Goal: Information Seeking & Learning: Learn about a topic

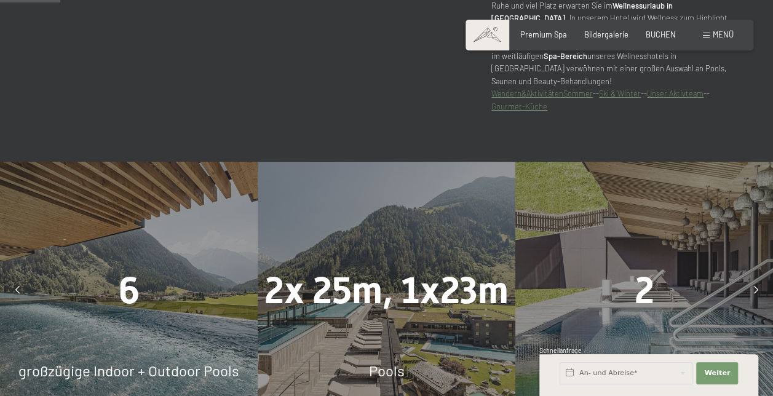
scroll to position [656, 0]
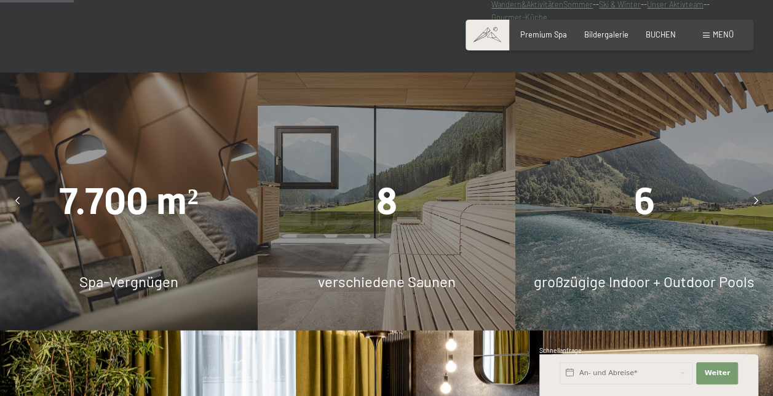
click at [361, 191] on div "8" at bounding box center [387, 201] width 258 height 52
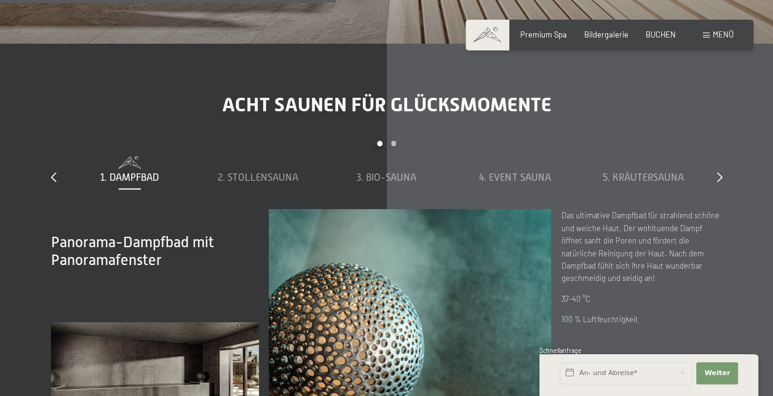
scroll to position [2998, 0]
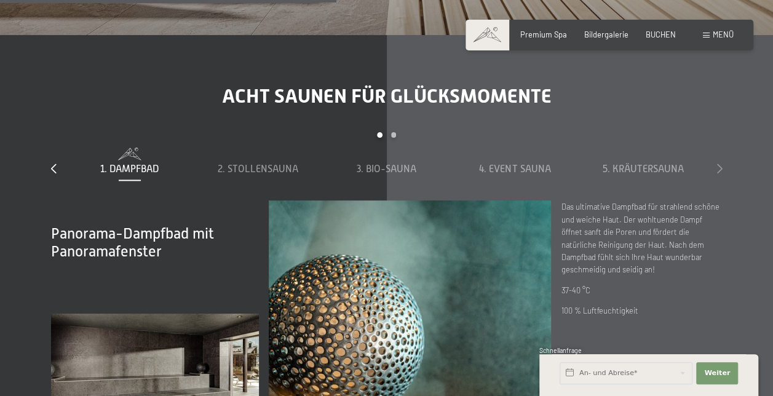
click at [719, 163] on icon at bounding box center [720, 168] width 6 height 10
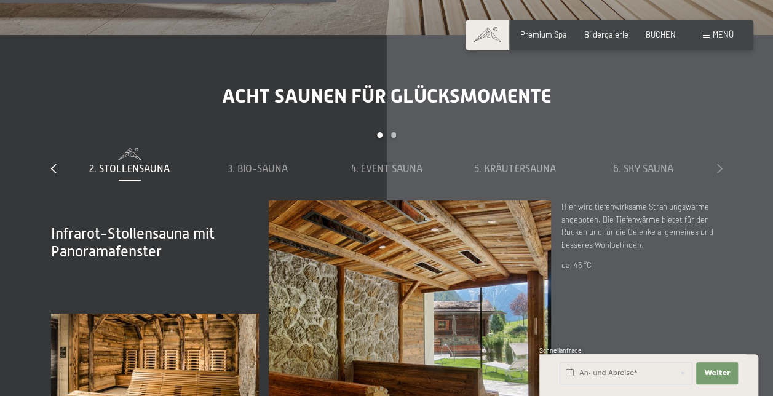
click at [719, 163] on icon at bounding box center [720, 168] width 6 height 10
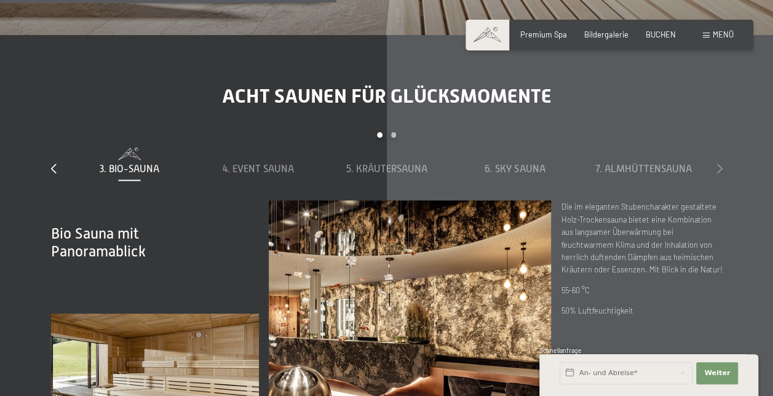
click at [719, 163] on icon at bounding box center [720, 168] width 6 height 10
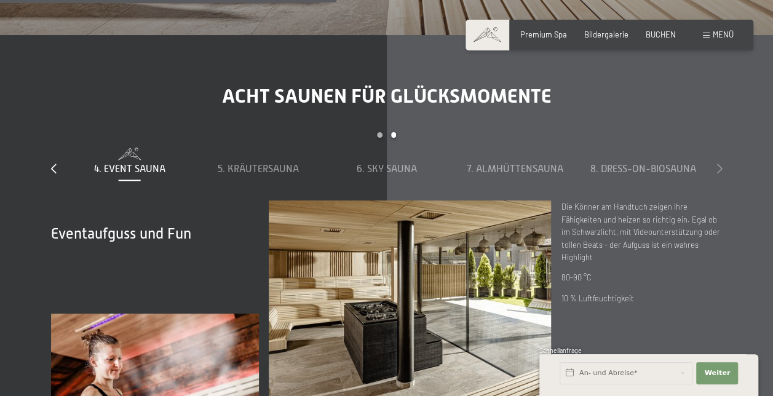
click at [719, 163] on icon at bounding box center [720, 168] width 6 height 10
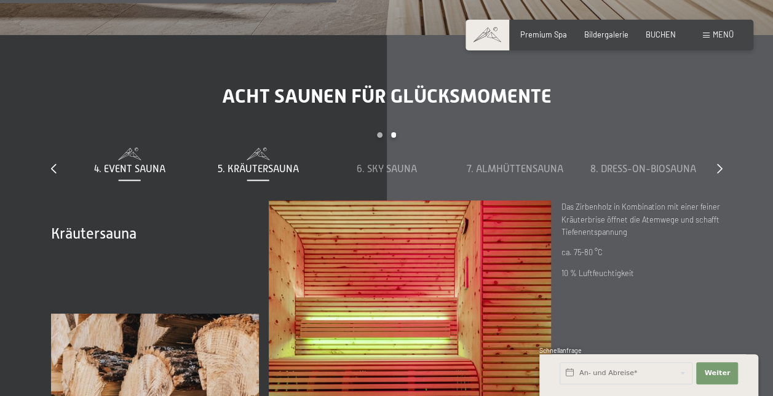
click at [150, 163] on span "4. Event Sauna" at bounding box center [129, 168] width 71 height 11
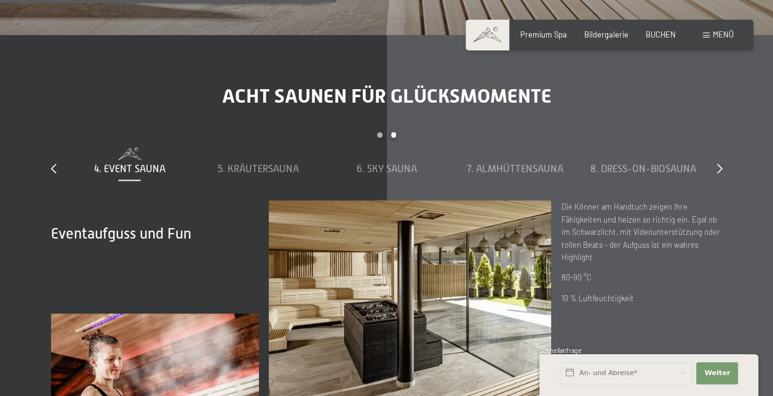
click at [61, 152] on div "slide 4 to 8 of 8 1. Dampfbad 2. Stollensauna 3. Bio-Sauna 4. Event Sauna 5. Kr…" at bounding box center [386, 166] width 671 height 68
click at [57, 154] on div "slide 4 to 8 of 8 1. Dampfbad 2. Stollensauna 3. Bio-Sauna 4. Event Sauna 5. Kr…" at bounding box center [386, 166] width 671 height 68
click at [52, 163] on icon at bounding box center [54, 168] width 6 height 10
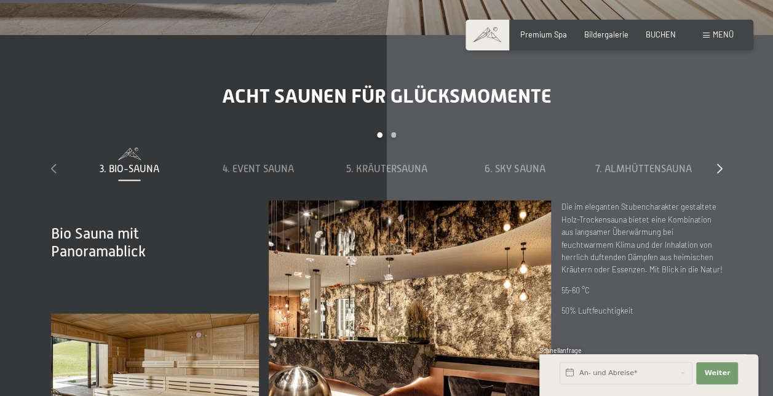
click at [52, 163] on icon at bounding box center [54, 168] width 6 height 10
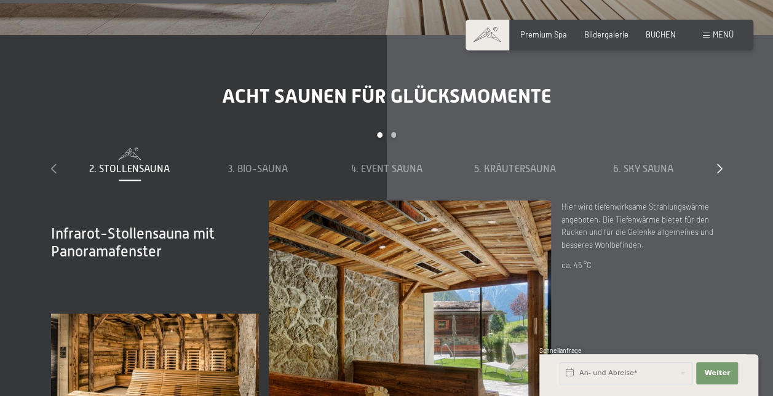
click at [52, 163] on icon at bounding box center [54, 168] width 6 height 10
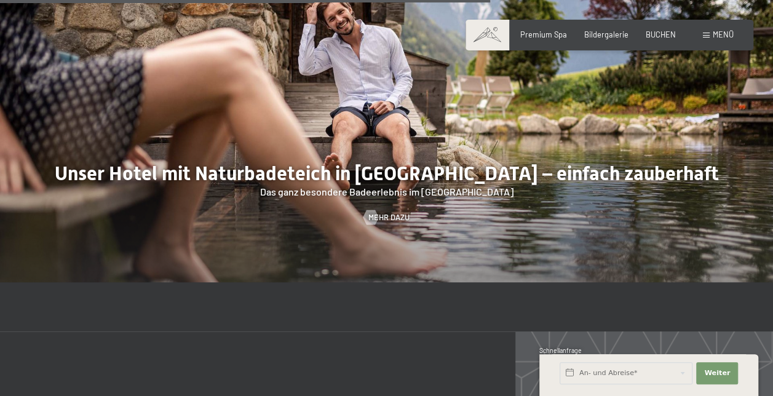
scroll to position [4093, 0]
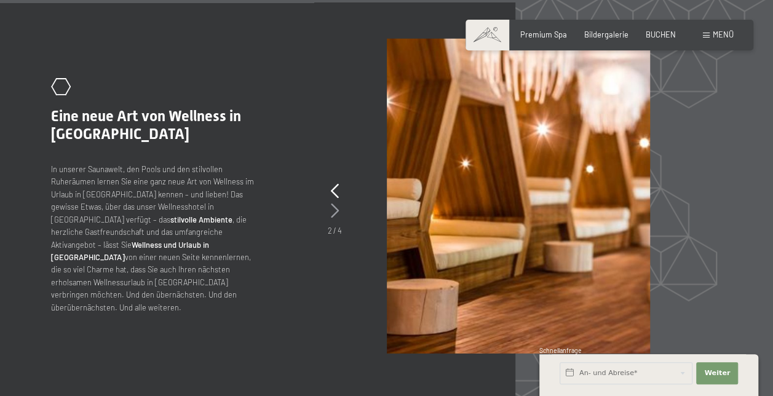
click at [334, 203] on icon at bounding box center [335, 210] width 8 height 15
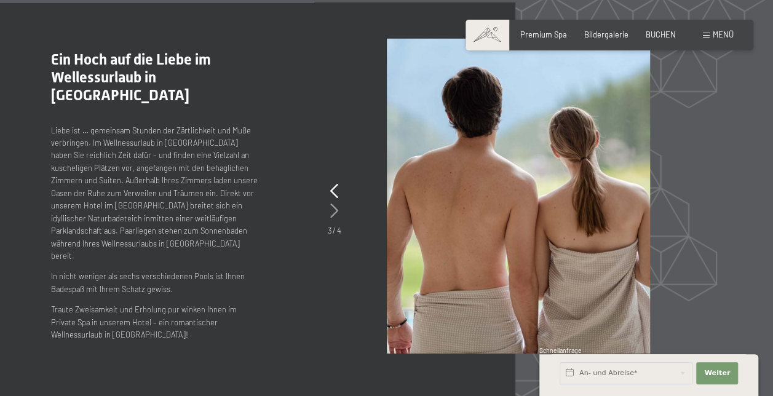
click at [334, 203] on icon at bounding box center [334, 210] width 8 height 15
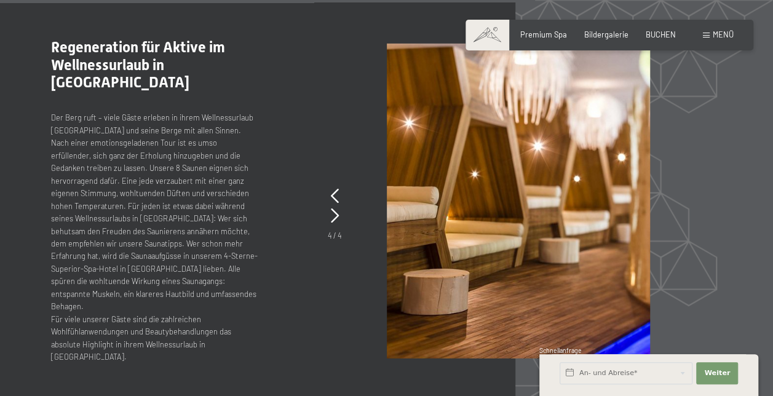
click at [702, 34] on div "Buchen Anfragen Premium Spa Bildergalerie BUCHEN Menü DE IT EN Gutschein Bilder…" at bounding box center [609, 35] width 248 height 11
click at [711, 34] on div "Menü" at bounding box center [717, 35] width 31 height 11
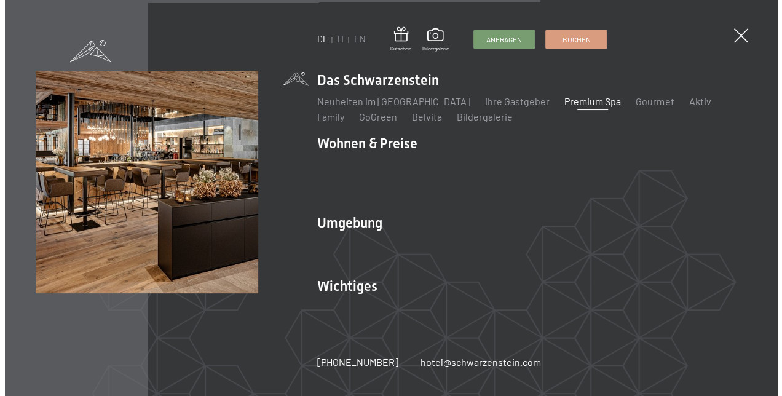
scroll to position [4109, 0]
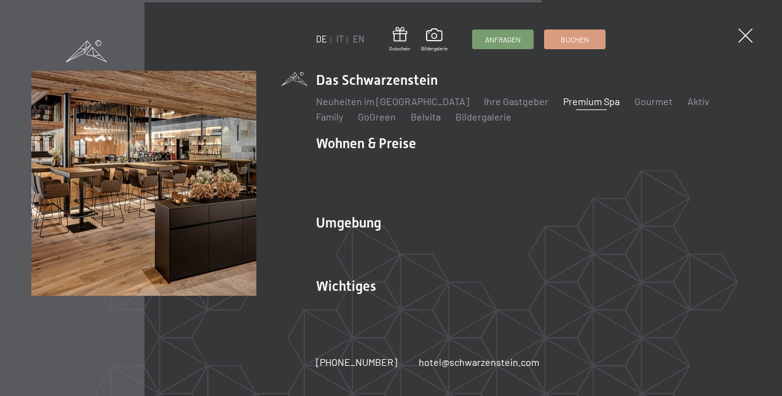
click at [577, 107] on link "Premium Spa" at bounding box center [591, 101] width 57 height 12
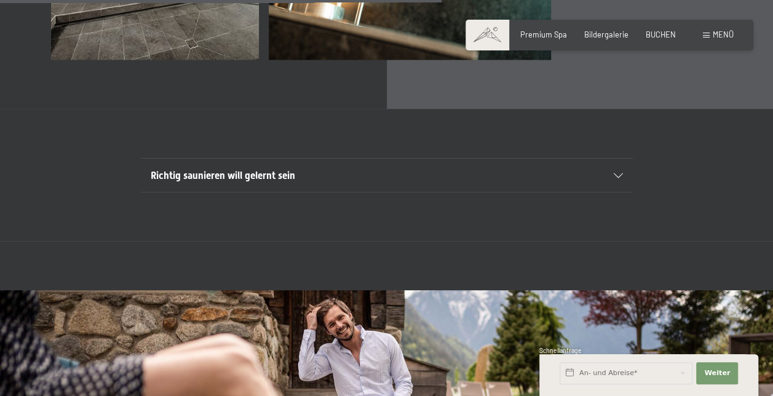
scroll to position [3500, 0]
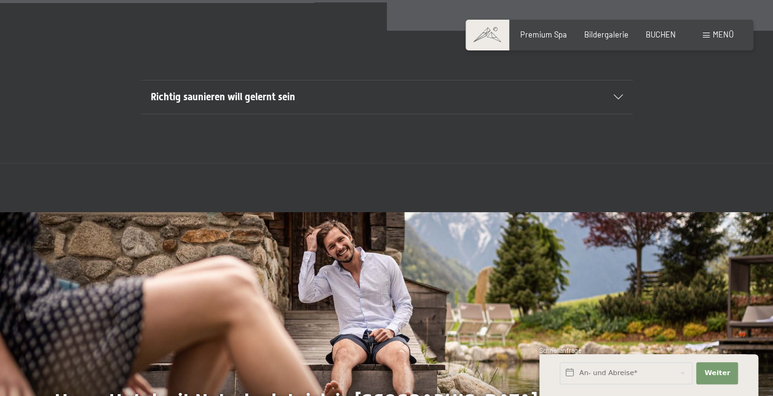
click at [704, 30] on div "Menü" at bounding box center [717, 35] width 31 height 11
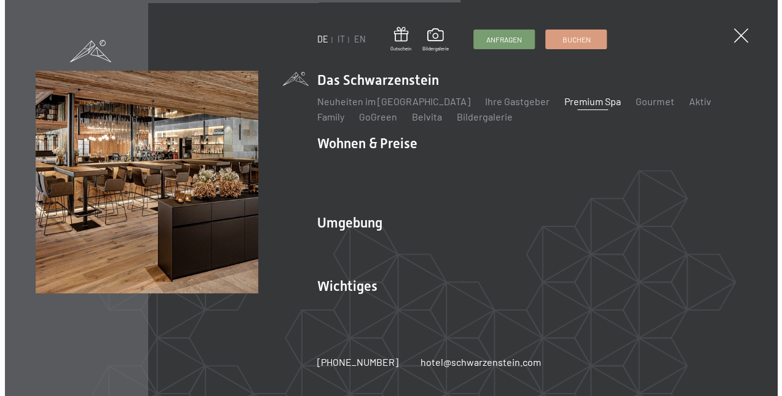
scroll to position [3516, 0]
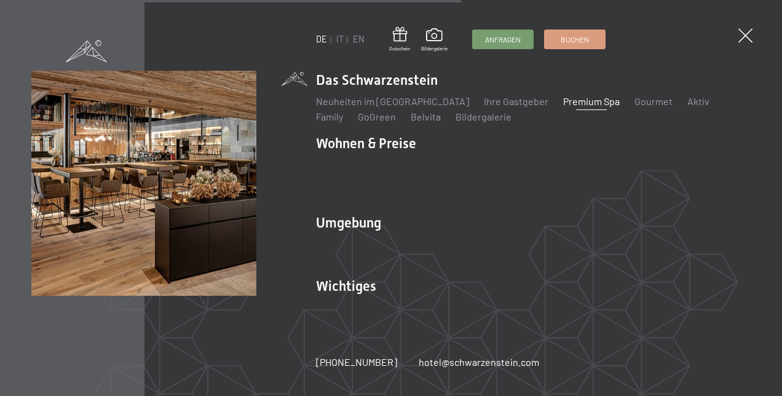
click at [385, 86] on li "Das Schwarzenstein Neuheiten im Schwarzenstein Ihre Gastgeber Premium Spa Gourm…" at bounding box center [533, 97] width 435 height 53
click at [373, 105] on link "Neuheiten im [GEOGRAPHIC_DATA]" at bounding box center [392, 101] width 153 height 12
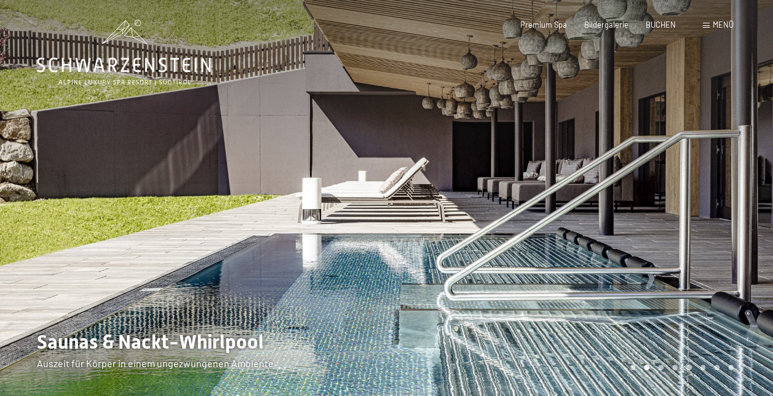
click at [720, 20] on span "Menü" at bounding box center [722, 25] width 21 height 10
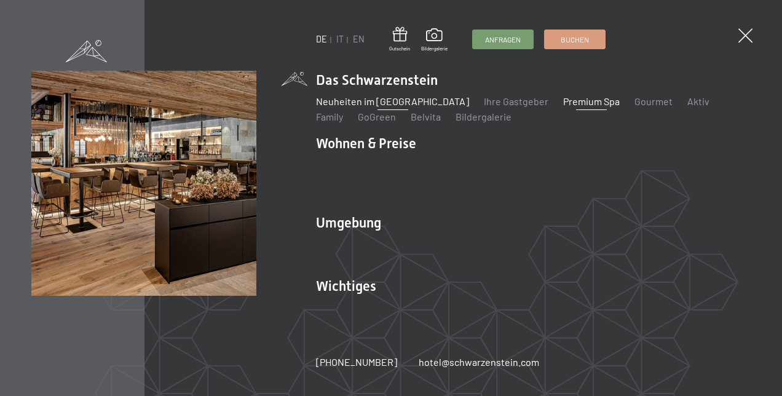
click at [563, 103] on link "Premium Spa" at bounding box center [591, 101] width 57 height 12
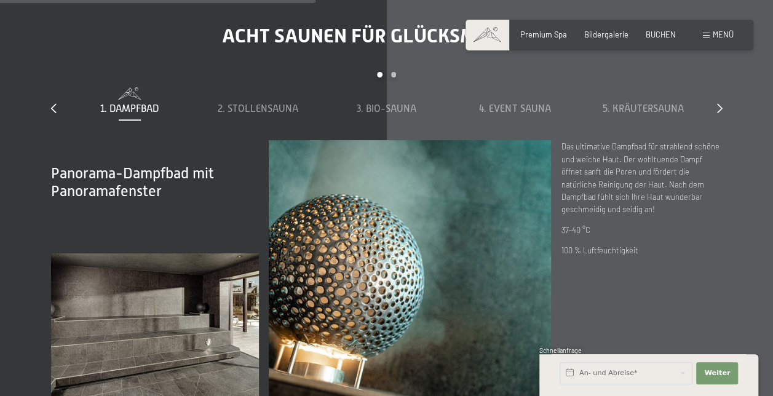
scroll to position [1517, 0]
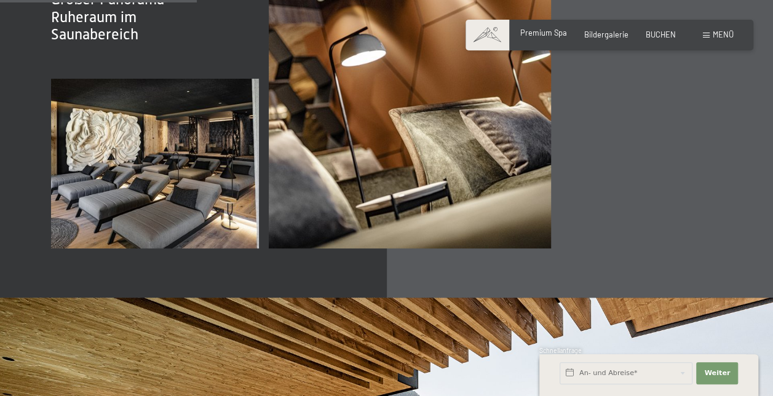
click at [545, 34] on span "Premium Spa" at bounding box center [543, 33] width 47 height 10
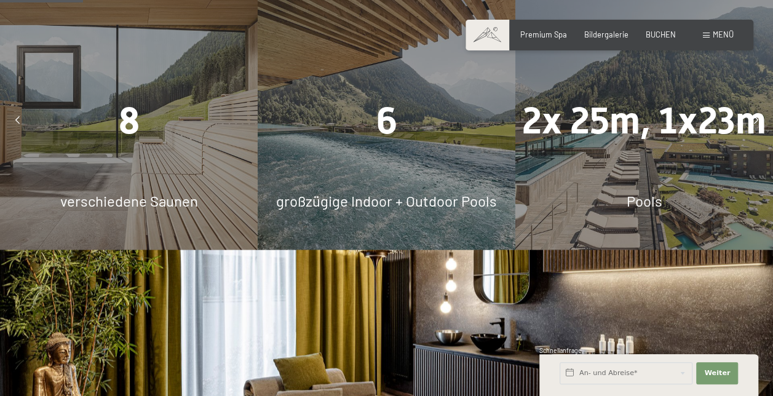
scroll to position [738, 0]
click at [96, 194] on span "verschiedene Saunen" at bounding box center [129, 200] width 138 height 18
click at [124, 118] on span "8" at bounding box center [129, 119] width 21 height 43
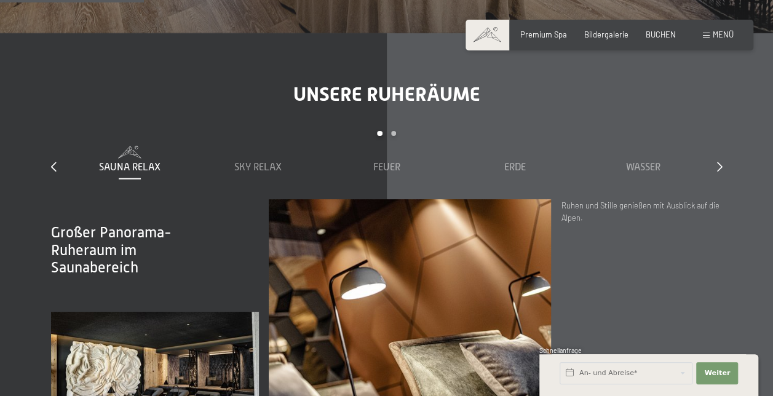
scroll to position [1303, 0]
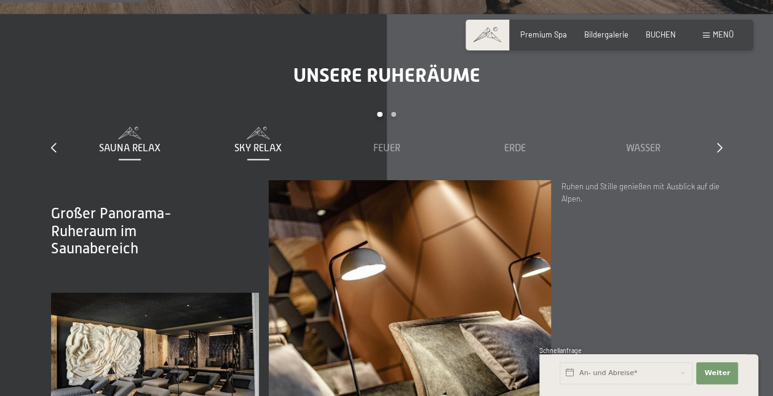
click at [259, 143] on span "Sky Relax" at bounding box center [257, 148] width 47 height 11
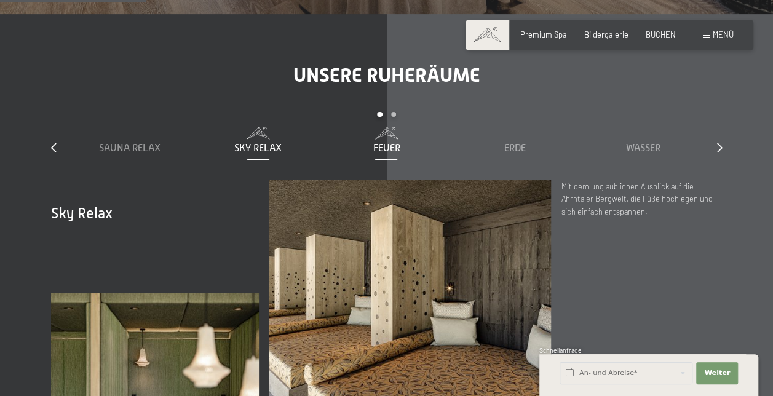
click at [361, 128] on div "Feuer" at bounding box center [386, 141] width 119 height 28
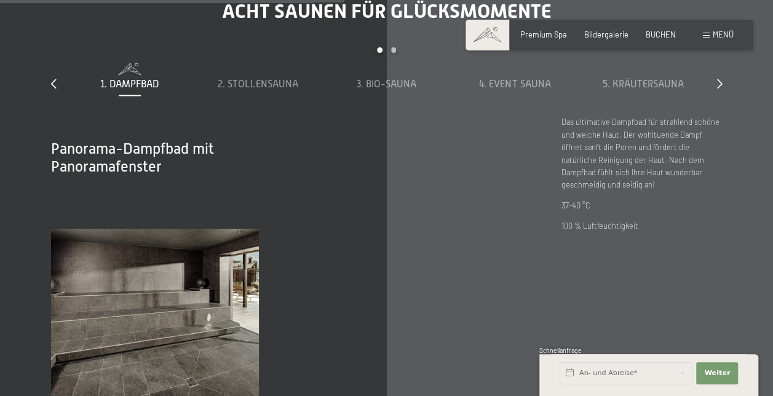
scroll to position [3067, 0]
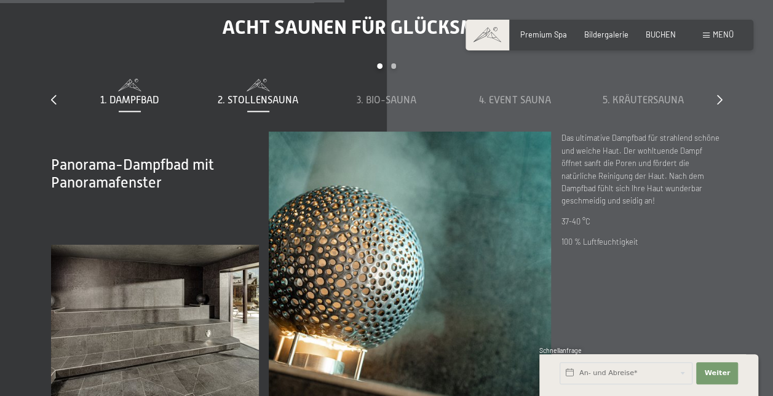
click at [266, 79] on span at bounding box center [258, 85] width 119 height 12
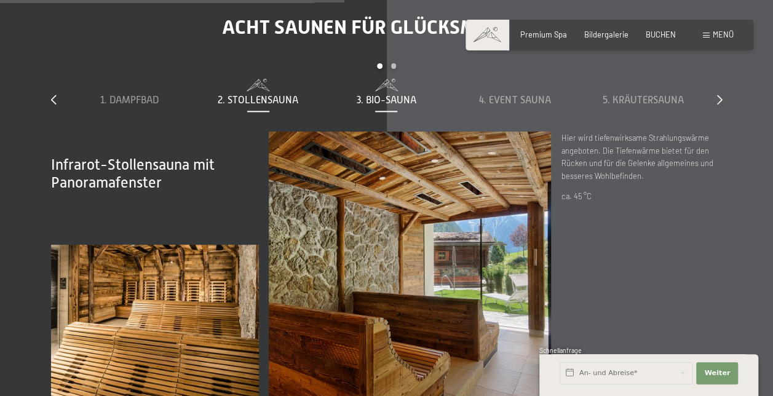
click at [380, 95] on span "3. Bio-Sauna" at bounding box center [386, 100] width 60 height 11
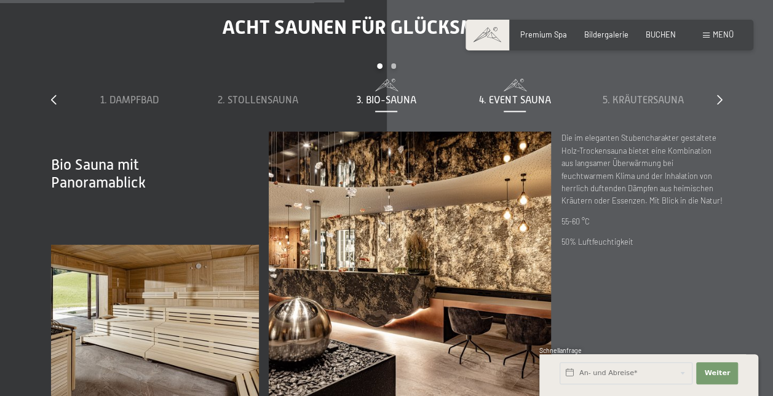
click at [488, 95] on span "4. Event Sauna" at bounding box center [514, 100] width 71 height 11
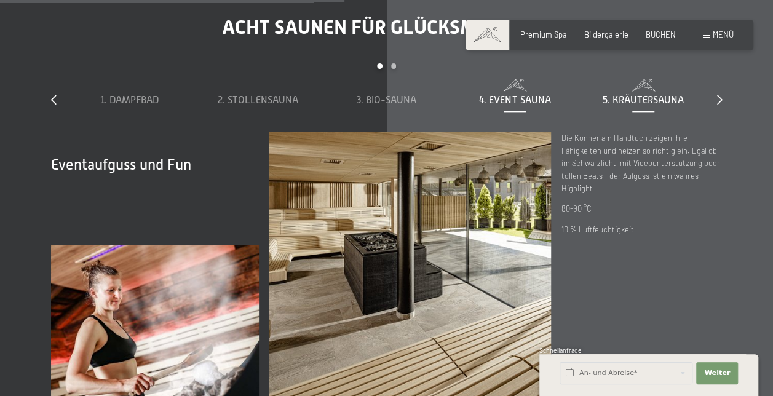
click at [622, 95] on span "5. Kräutersauna" at bounding box center [642, 100] width 81 height 11
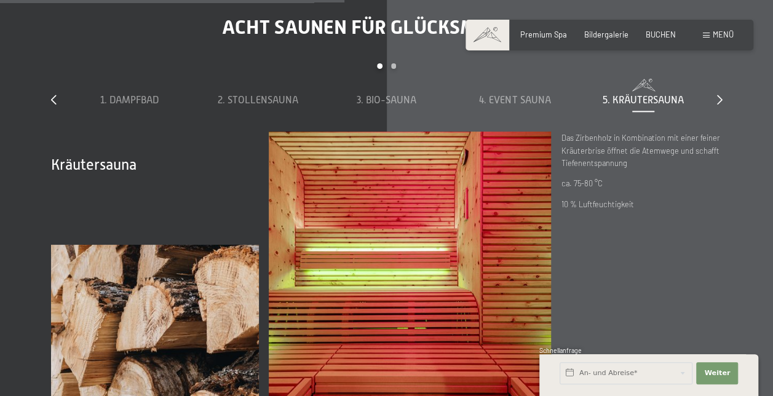
click at [722, 91] on div "Acht Saunen für Glücksmomente slide 1 to 5 of 8 1. Dampfbad 2. Stollensauna 3. …" at bounding box center [386, 214] width 745 height 399
click at [718, 95] on icon at bounding box center [720, 100] width 6 height 10
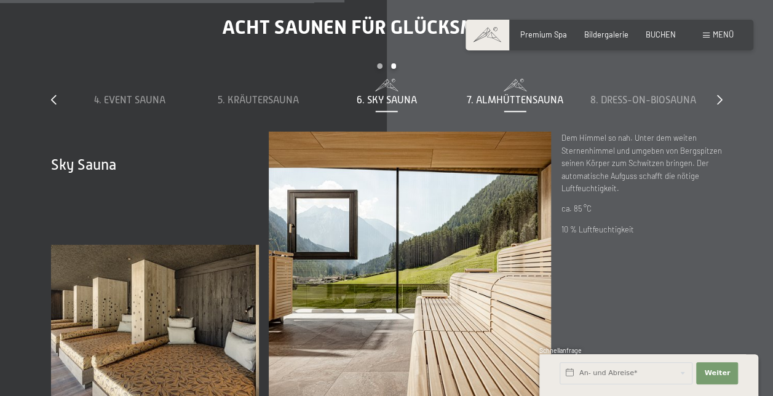
click at [533, 95] on span "7. Almhüttensauna" at bounding box center [514, 100] width 96 height 11
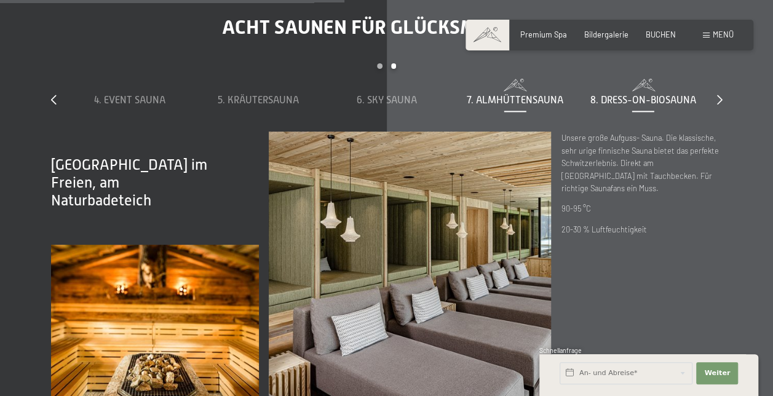
click at [616, 95] on span "8. Dress-on-Biosauna" at bounding box center [643, 100] width 106 height 11
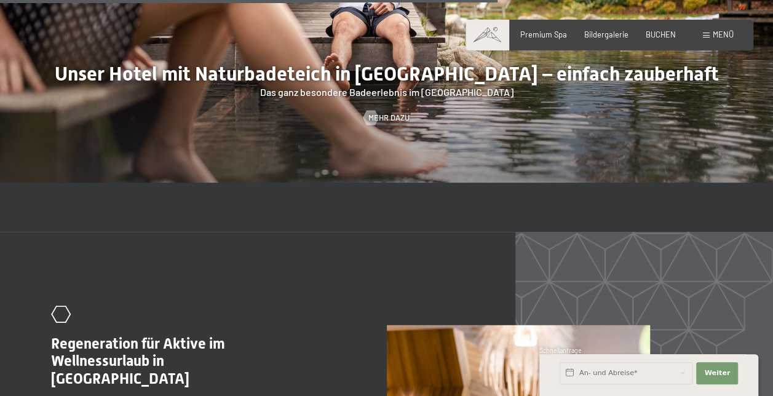
scroll to position [3840, 0]
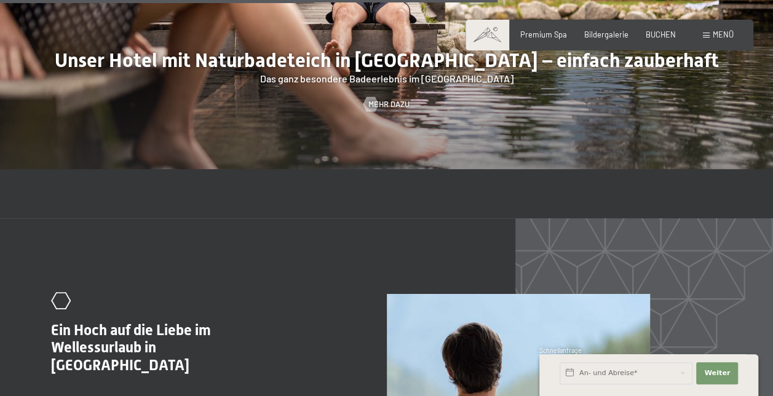
click at [706, 34] on span at bounding box center [705, 36] width 7 height 6
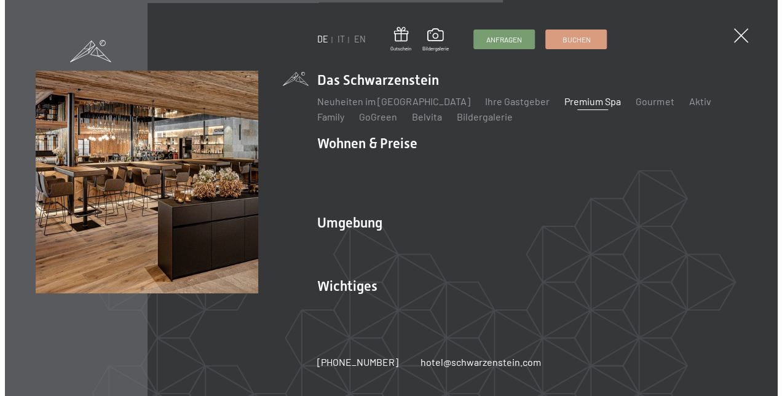
scroll to position [3856, 0]
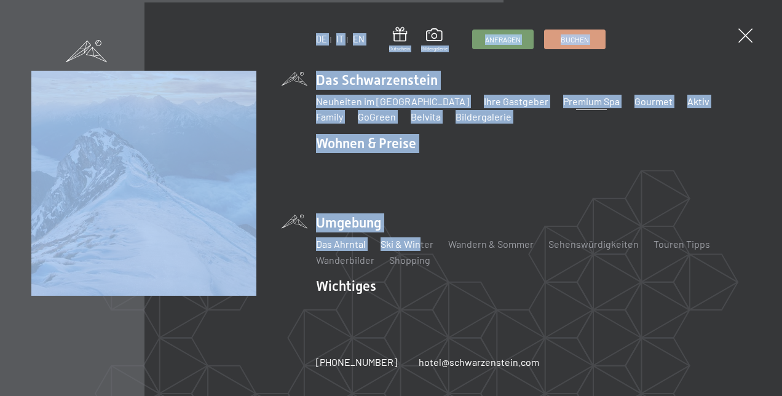
drag, startPoint x: 746, startPoint y: 38, endPoint x: 416, endPoint y: 229, distance: 381.1
click at [416, 229] on div "DE IT EN Gutschein Bildergalerie Anfragen Buchen DE IT EN Das Schwarzenstein Ne…" at bounding box center [391, 198] width 782 height 396
drag, startPoint x: 416, startPoint y: 229, endPoint x: 358, endPoint y: 219, distance: 59.1
click at [358, 219] on li "Umgebung Das Ahrntal Ski & Winter Skifahren Skischule Wandern & Sommer Wandern …" at bounding box center [533, 239] width 435 height 53
click at [583, 238] on link "Sehenswürdigkeiten" at bounding box center [593, 244] width 90 height 12
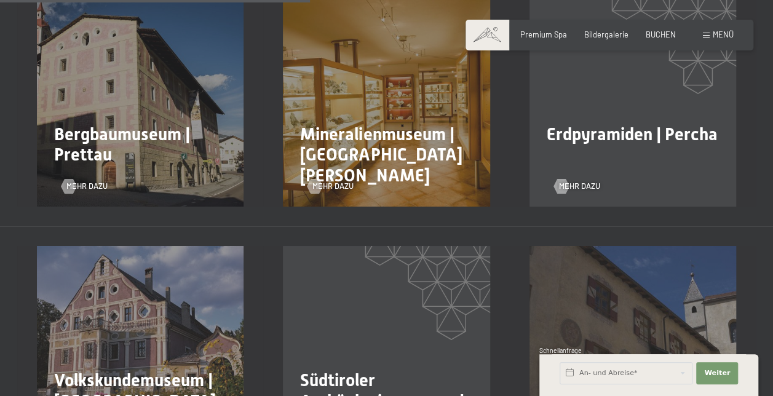
scroll to position [983, 0]
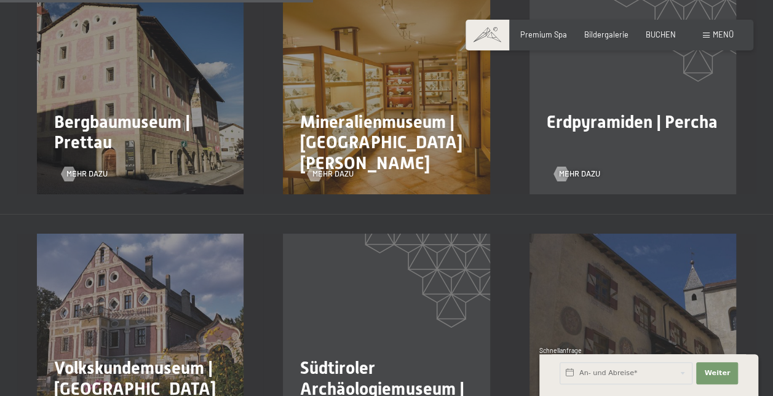
click at [638, 93] on div "Erdpyramiden | [PERSON_NAME] dazu" at bounding box center [633, 91] width 246 height 207
click at [576, 154] on div "Mehr dazu" at bounding box center [632, 167] width 157 height 26
click at [575, 168] on span "Mehr dazu" at bounding box center [591, 173] width 41 height 11
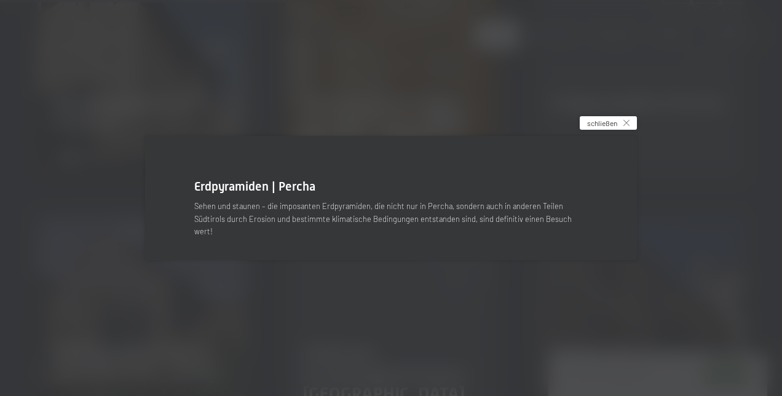
click at [614, 127] on span "schließen" at bounding box center [602, 123] width 30 height 10
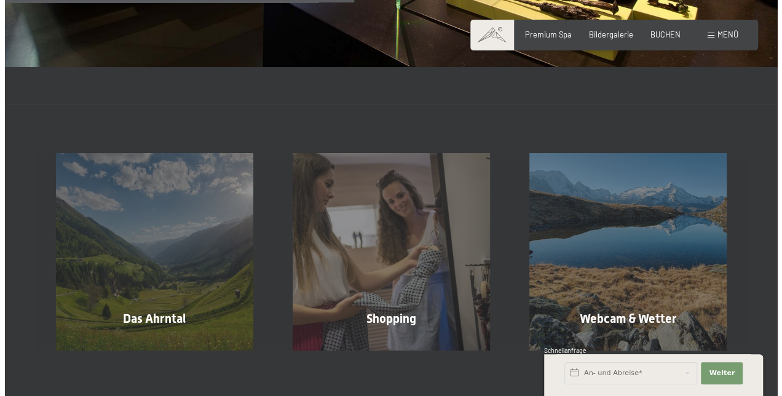
scroll to position [0, 0]
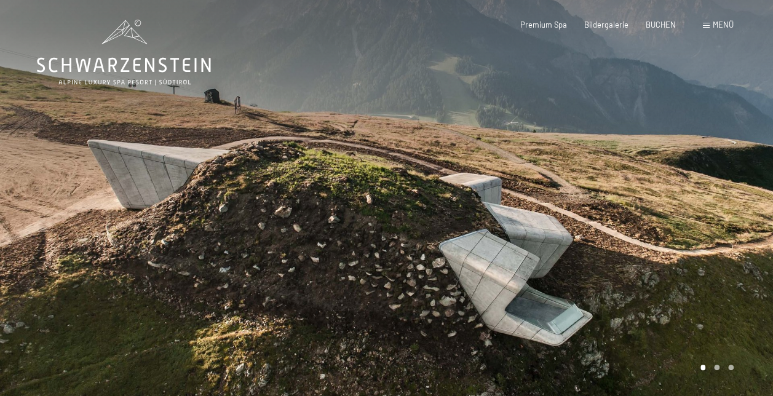
click at [706, 28] on span at bounding box center [705, 26] width 7 height 6
